Goal: Information Seeking & Learning: Learn about a topic

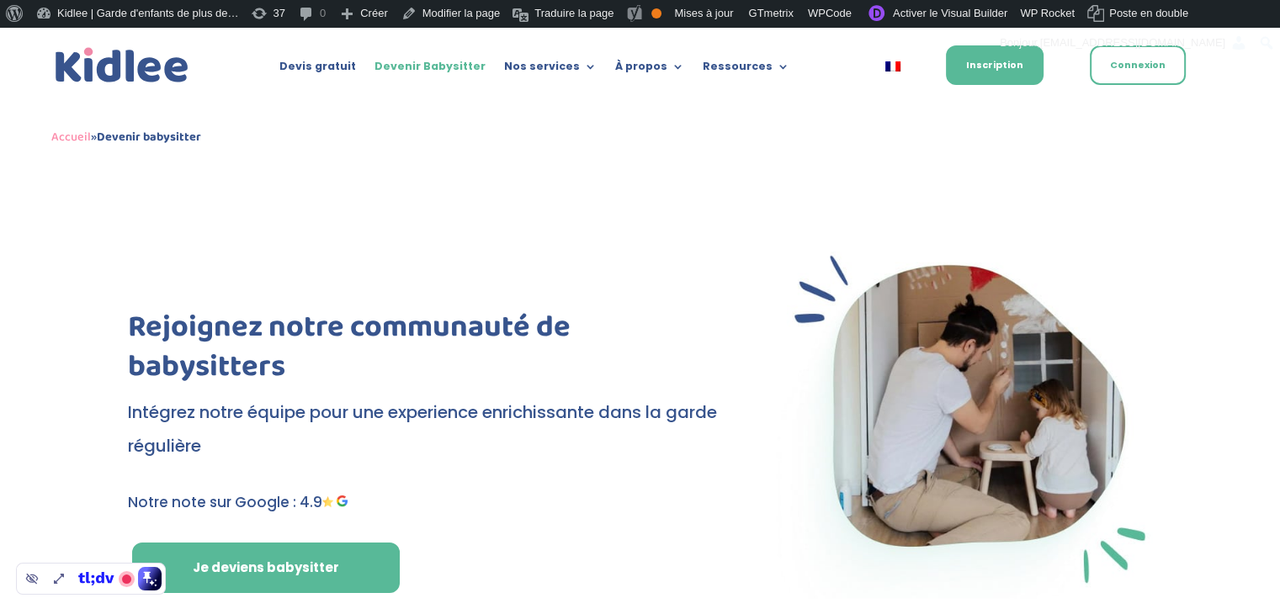
drag, startPoint x: 1249, startPoint y: 255, endPoint x: 771, endPoint y: 218, distance: 479.4
click at [771, 218] on div "Rejoignez notre communauté de babysitters Intégrez notre équipe pour une experi…" at bounding box center [640, 420] width 1280 height 494
click at [695, 206] on div "Rejoignez notre communauté de babysitters Intégrez notre équipe pour une experi…" at bounding box center [640, 420] width 1280 height 494
click at [491, 270] on div at bounding box center [424, 274] width 592 height 67
drag, startPoint x: 26, startPoint y: 135, endPoint x: 231, endPoint y: 149, distance: 205.8
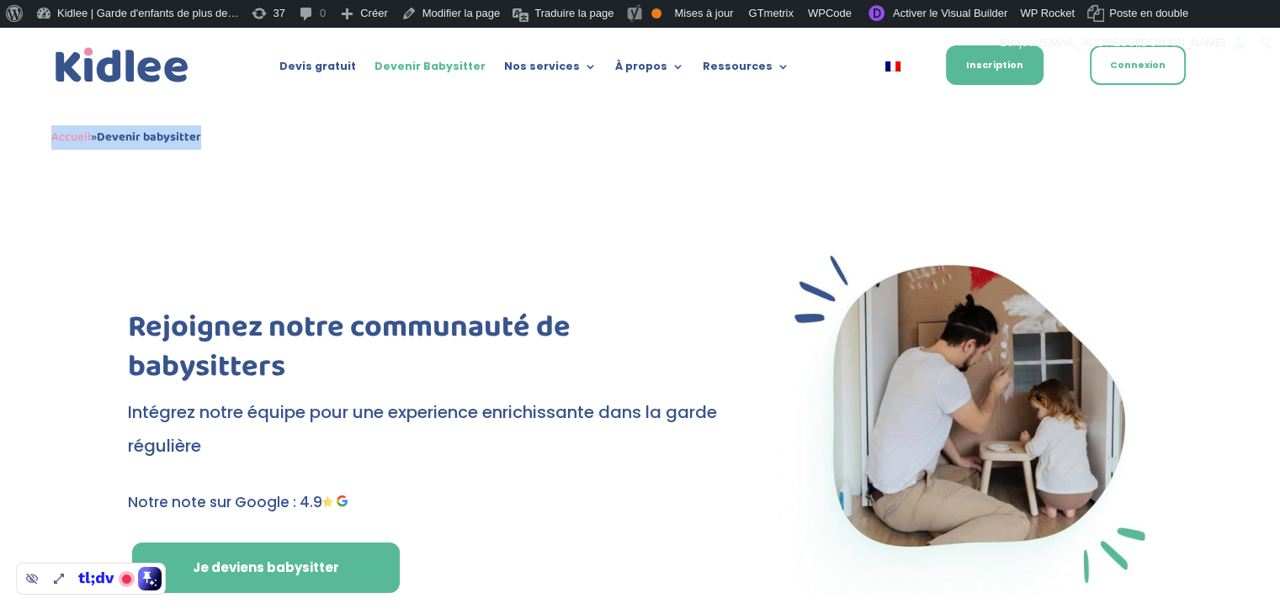
click at [231, 149] on div "Devis gratuit Devenir Babysitter Nos services Garde ludique Aide aux devoirs La…" at bounding box center [640, 100] width 1280 height 146
click at [257, 139] on div "Accueil » Devenir babysitter" at bounding box center [639, 137] width 1177 height 24
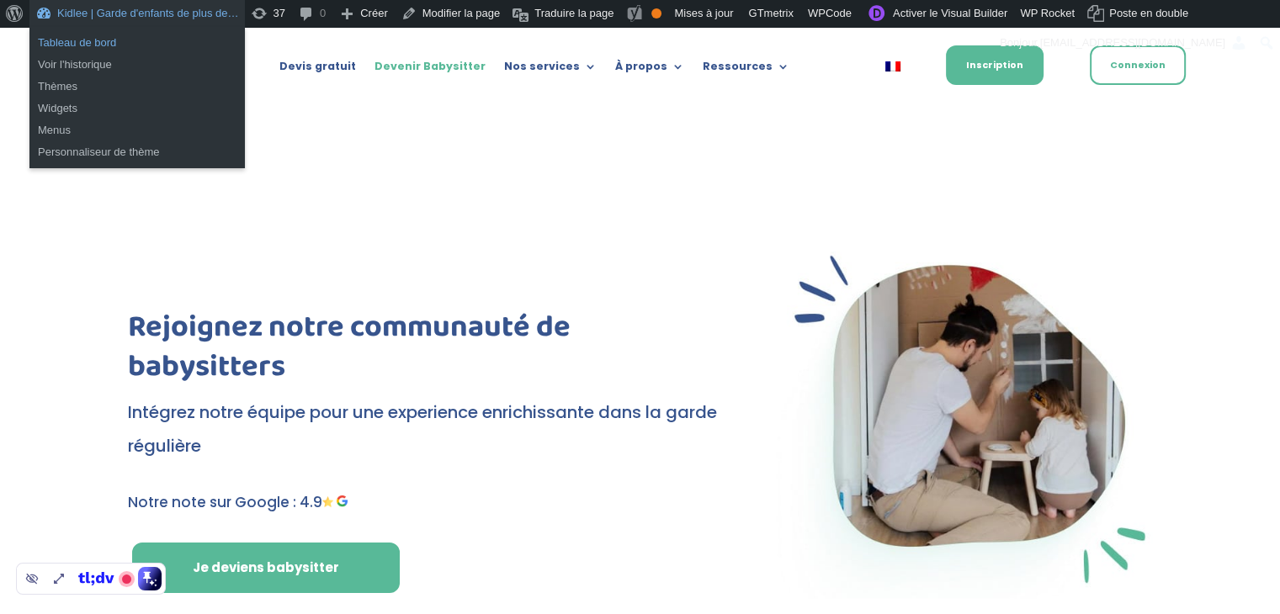
click at [86, 43] on link "Tableau de bord" at bounding box center [136, 43] width 215 height 22
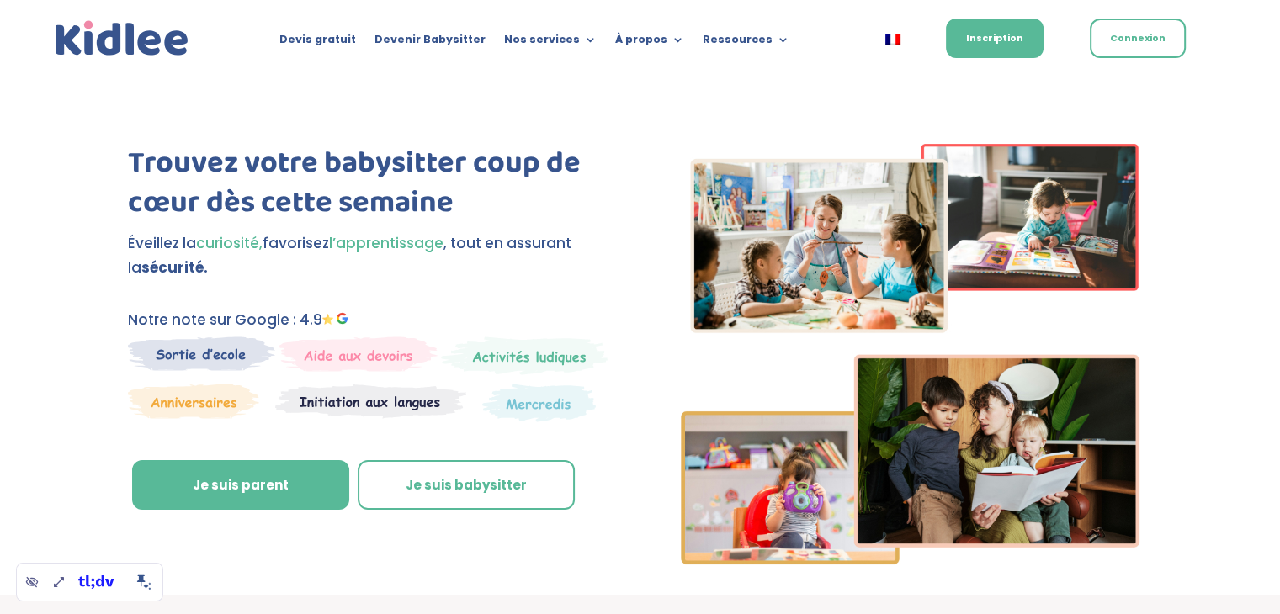
click at [623, 109] on div "Trouvez votre babysitter coup de cœur dès cette semaine Éveillez la curiosité, …" at bounding box center [640, 336] width 1280 height 520
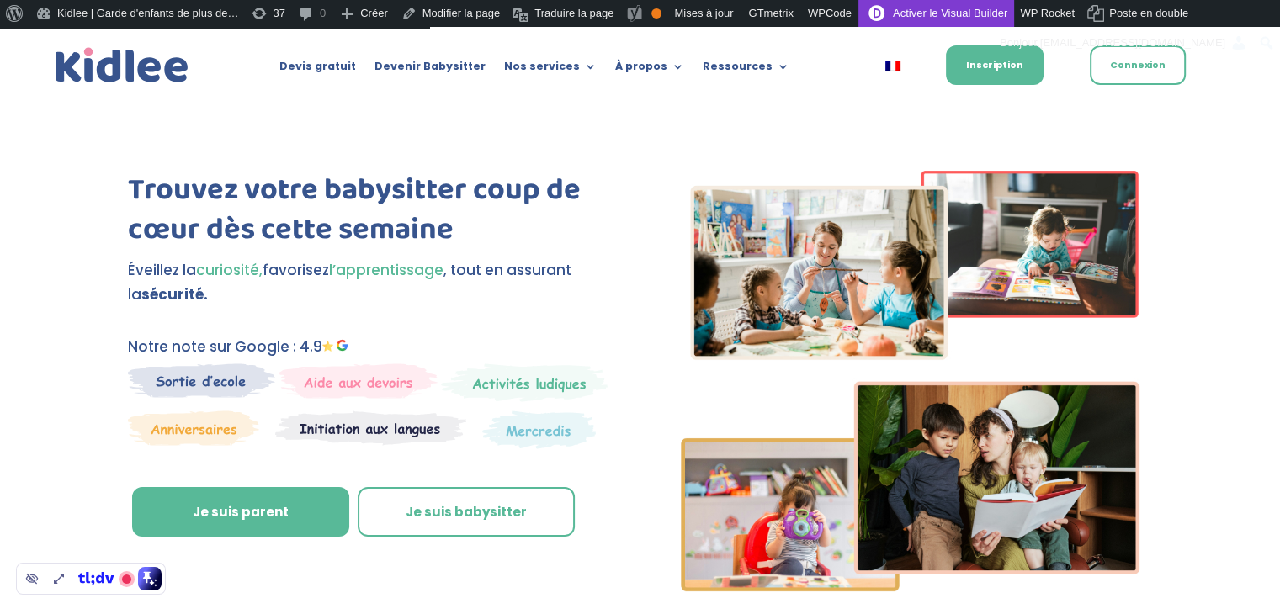
click at [900, 12] on link "Activer le Visual Builder" at bounding box center [936, 13] width 156 height 27
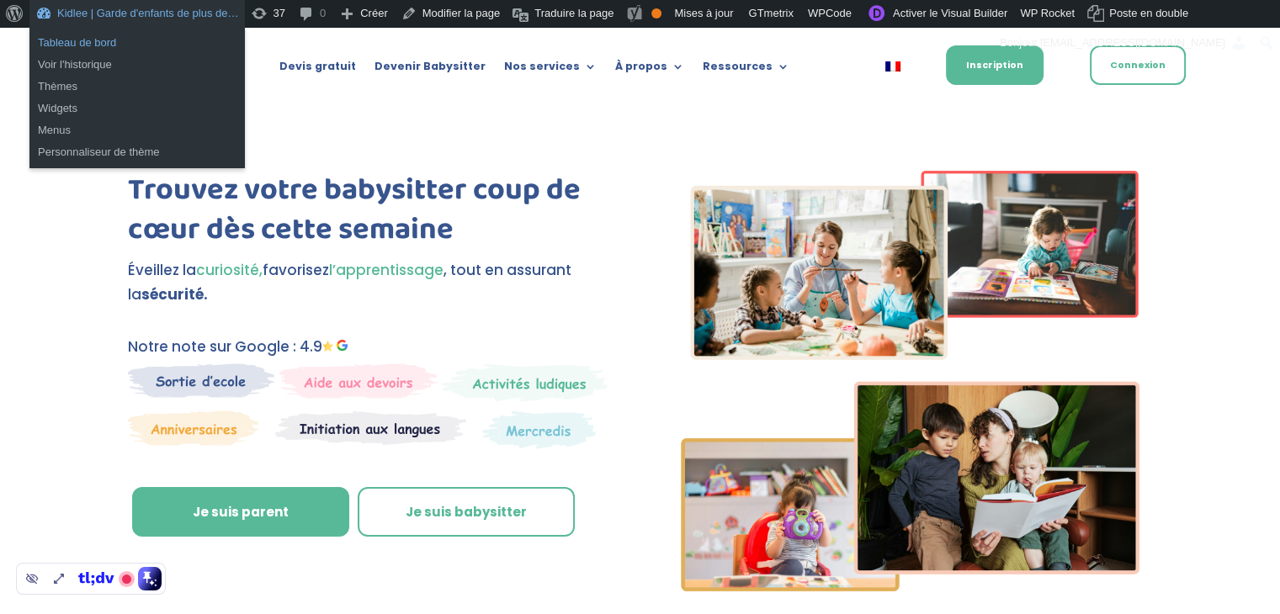
click at [63, 41] on link "Tableau de bord" at bounding box center [136, 43] width 215 height 22
click at [87, 46] on link "Tableau de bord" at bounding box center [136, 43] width 215 height 22
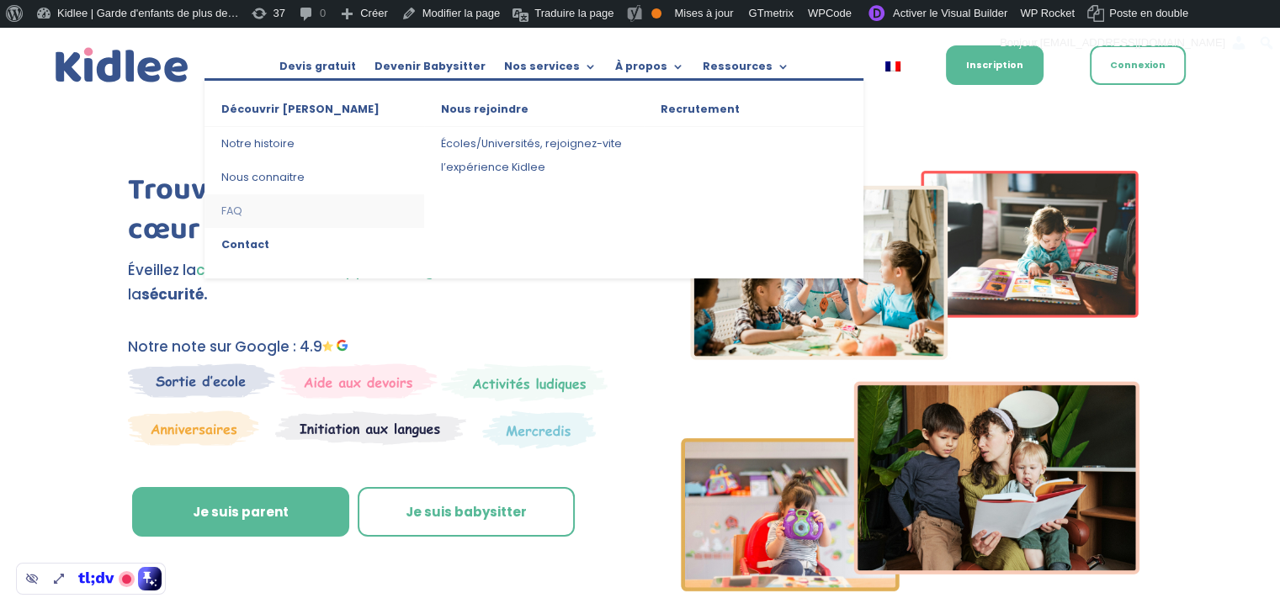
click at [227, 215] on link "FAQ" at bounding box center [314, 211] width 220 height 34
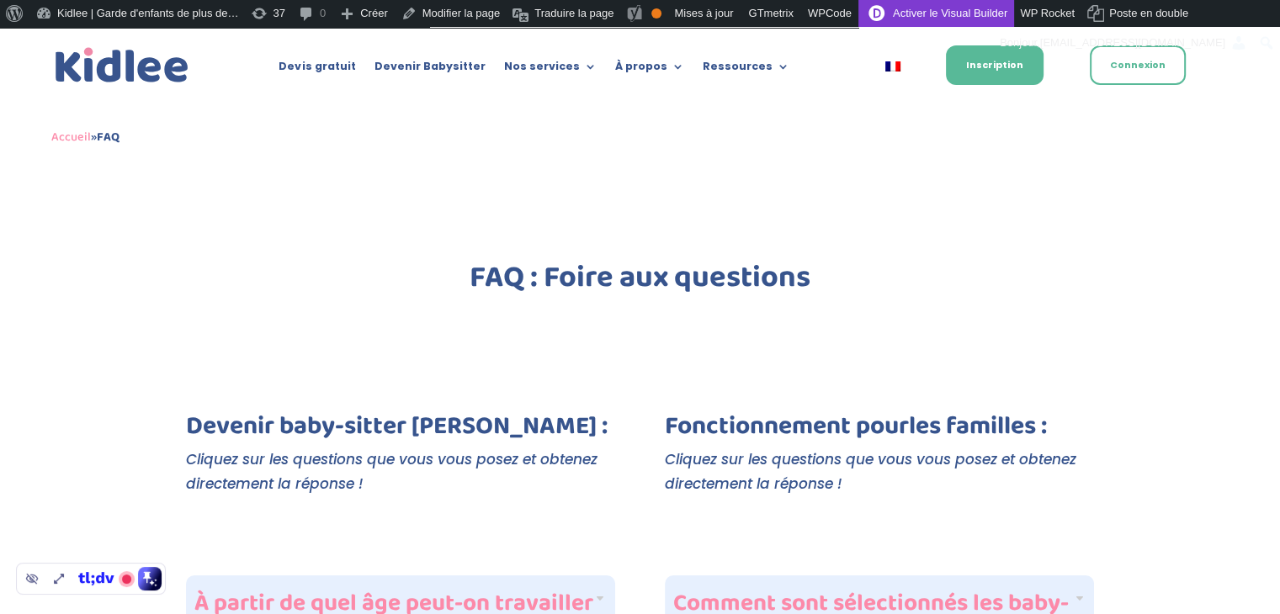
click at [911, 18] on link "Activer le Visual Builder" at bounding box center [936, 13] width 156 height 27
